Goal: Check status: Check status

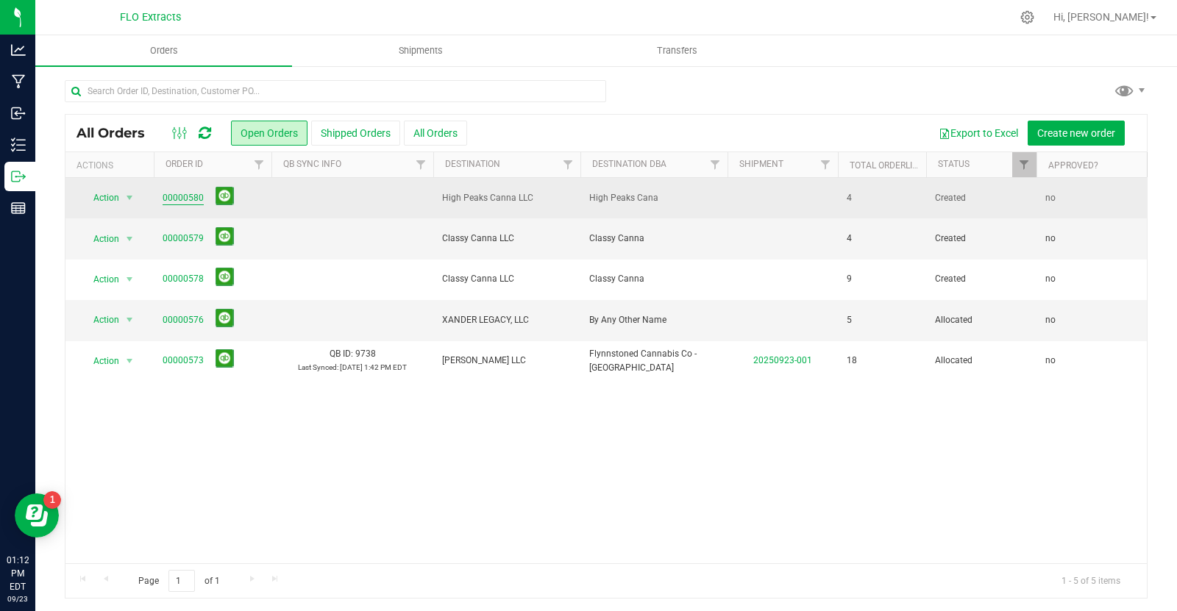
click at [192, 199] on link "00000580" at bounding box center [183, 198] width 41 height 14
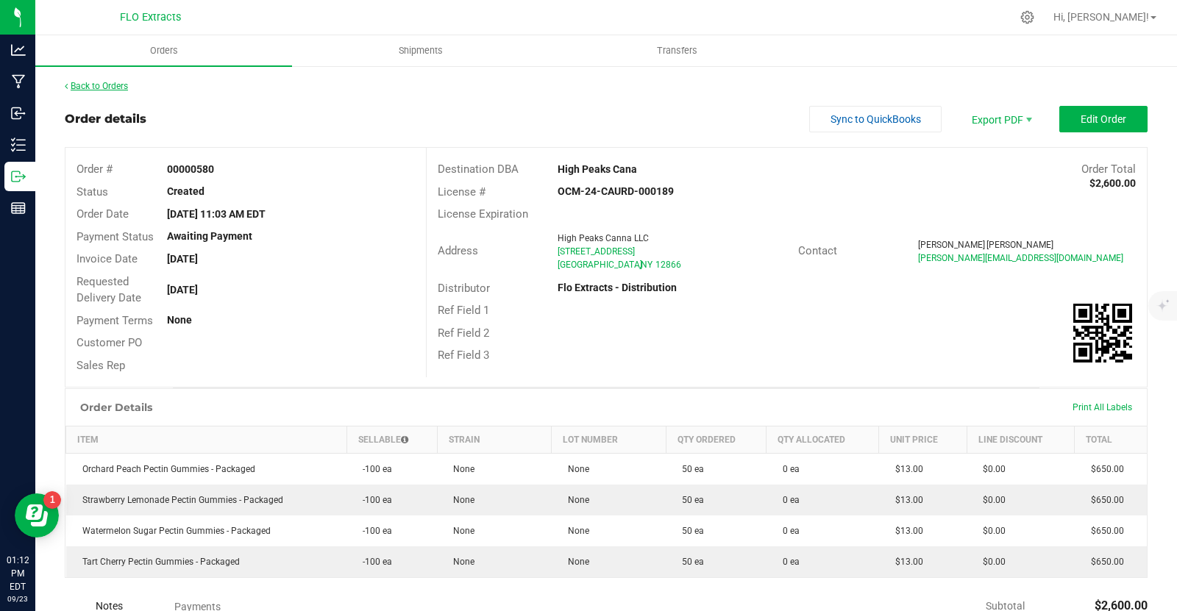
click at [124, 85] on link "Back to Orders" at bounding box center [96, 86] width 63 height 10
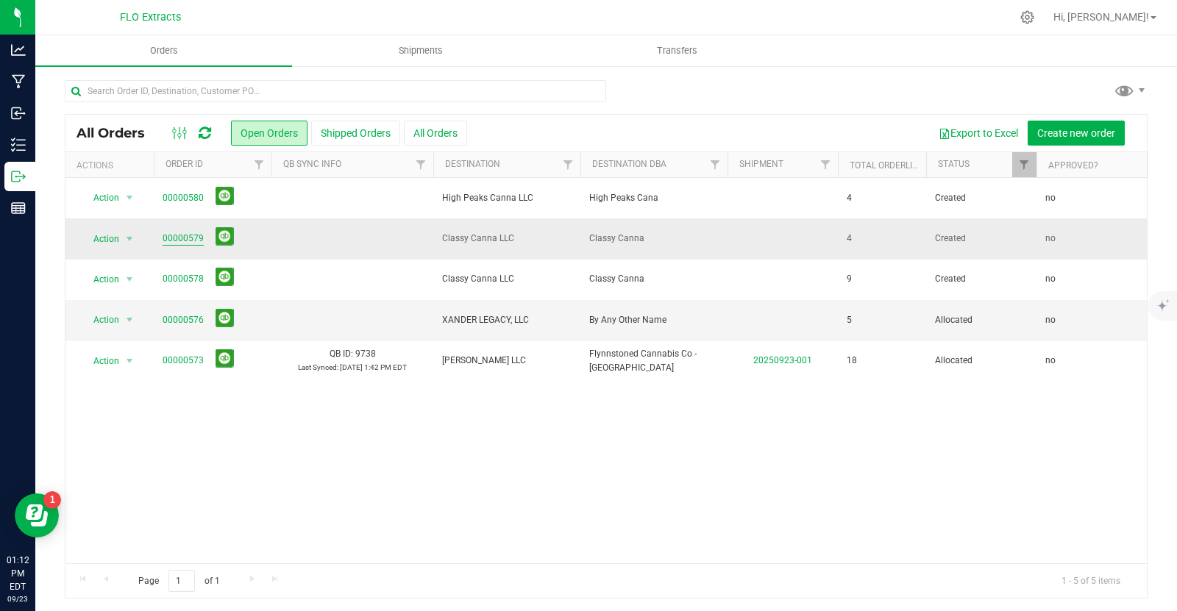
click at [192, 240] on link "00000579" at bounding box center [183, 239] width 41 height 14
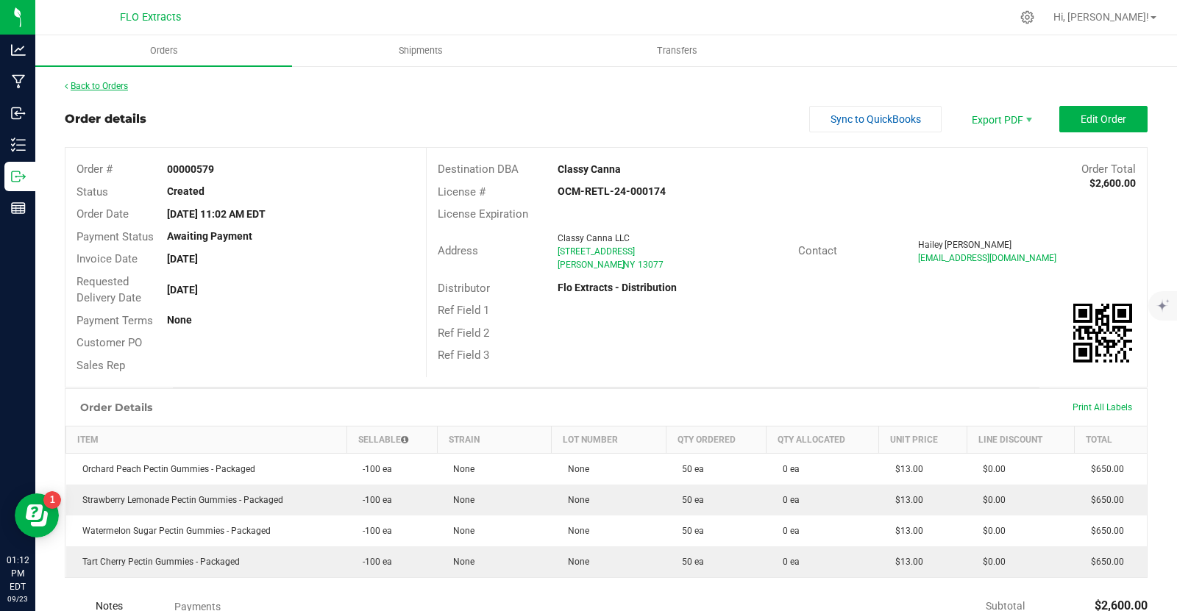
click at [116, 87] on link "Back to Orders" at bounding box center [96, 86] width 63 height 10
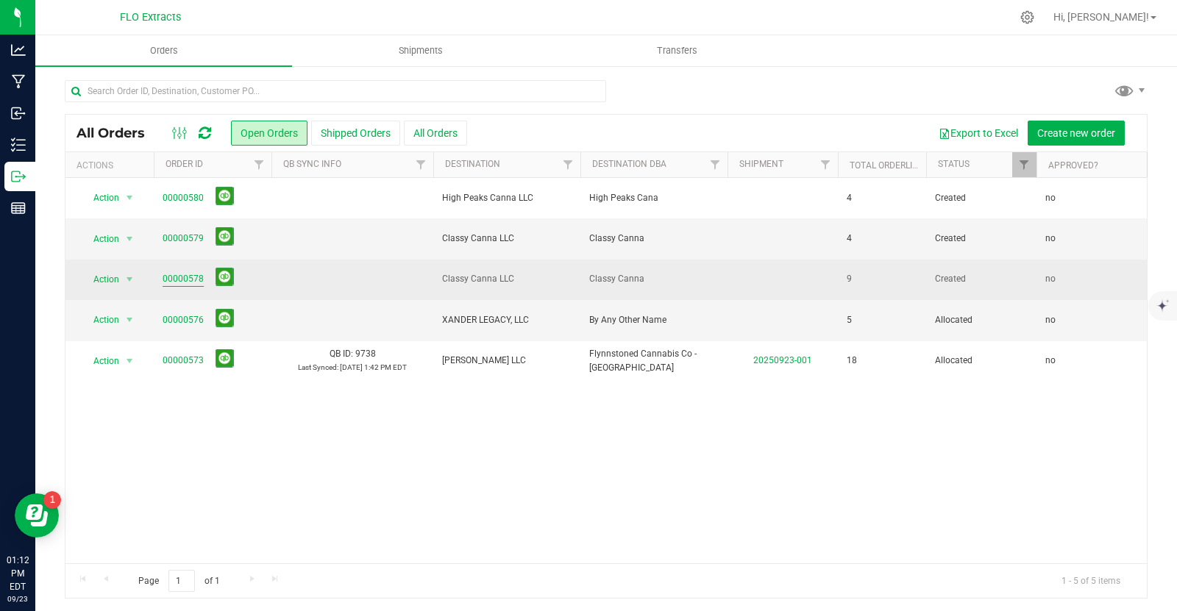
click at [196, 280] on link "00000578" at bounding box center [183, 279] width 41 height 14
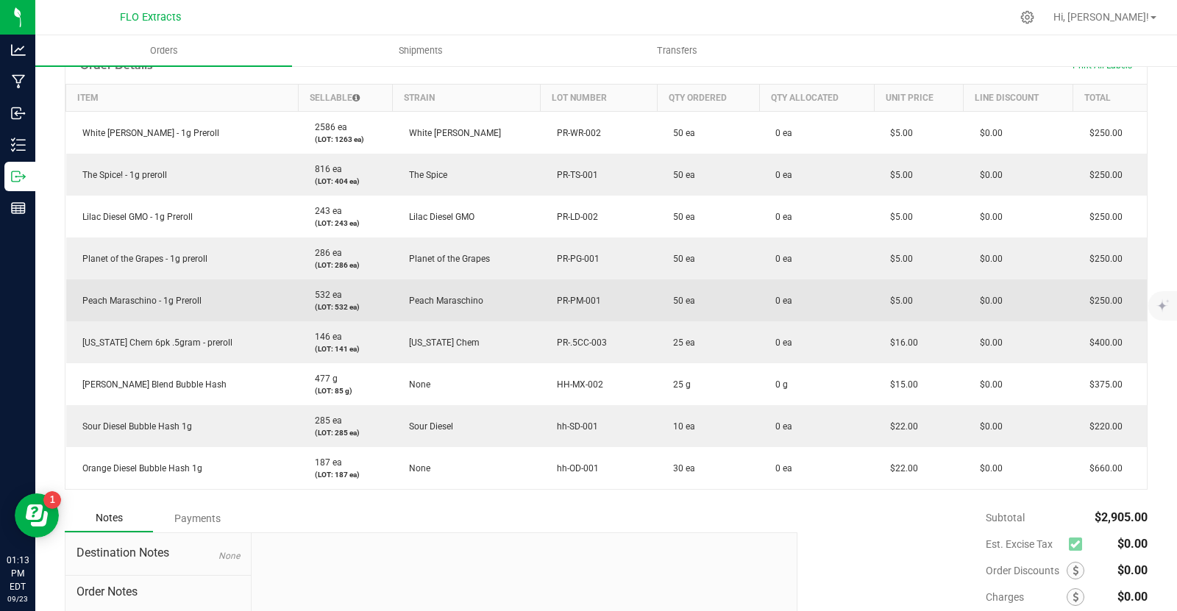
scroll to position [342, 0]
